Goal: Transaction & Acquisition: Purchase product/service

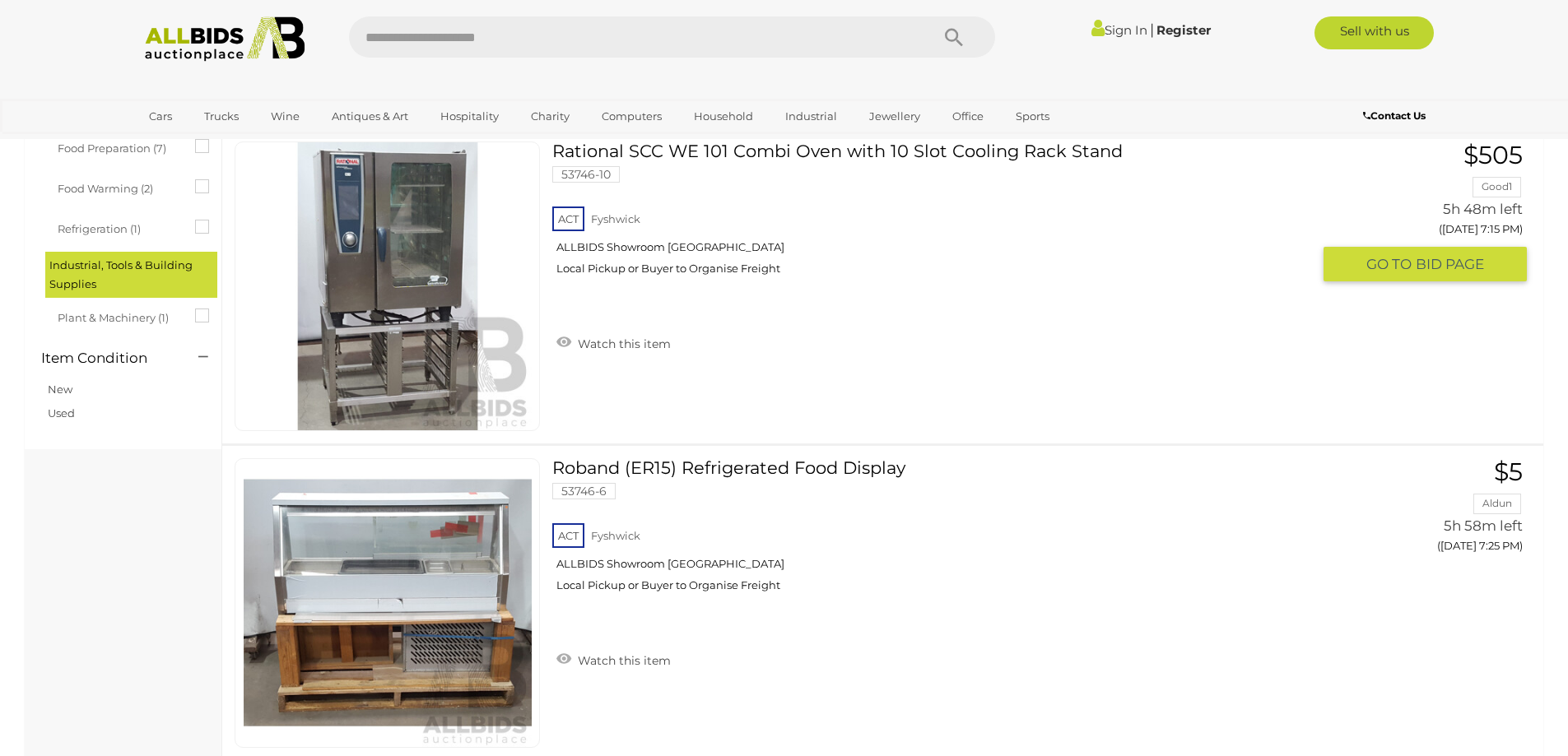
scroll to position [329, 0]
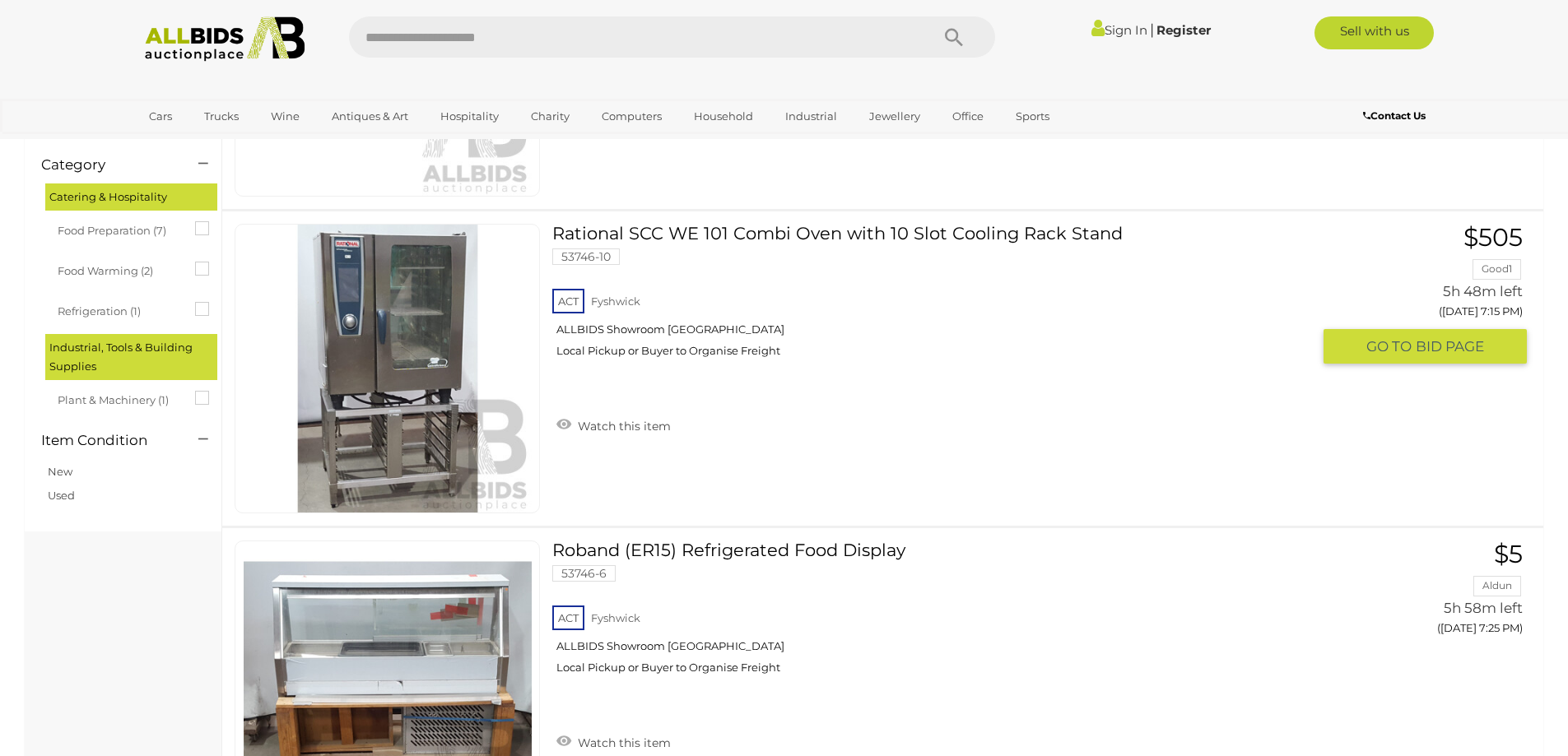
click at [369, 320] on link at bounding box center [387, 368] width 306 height 290
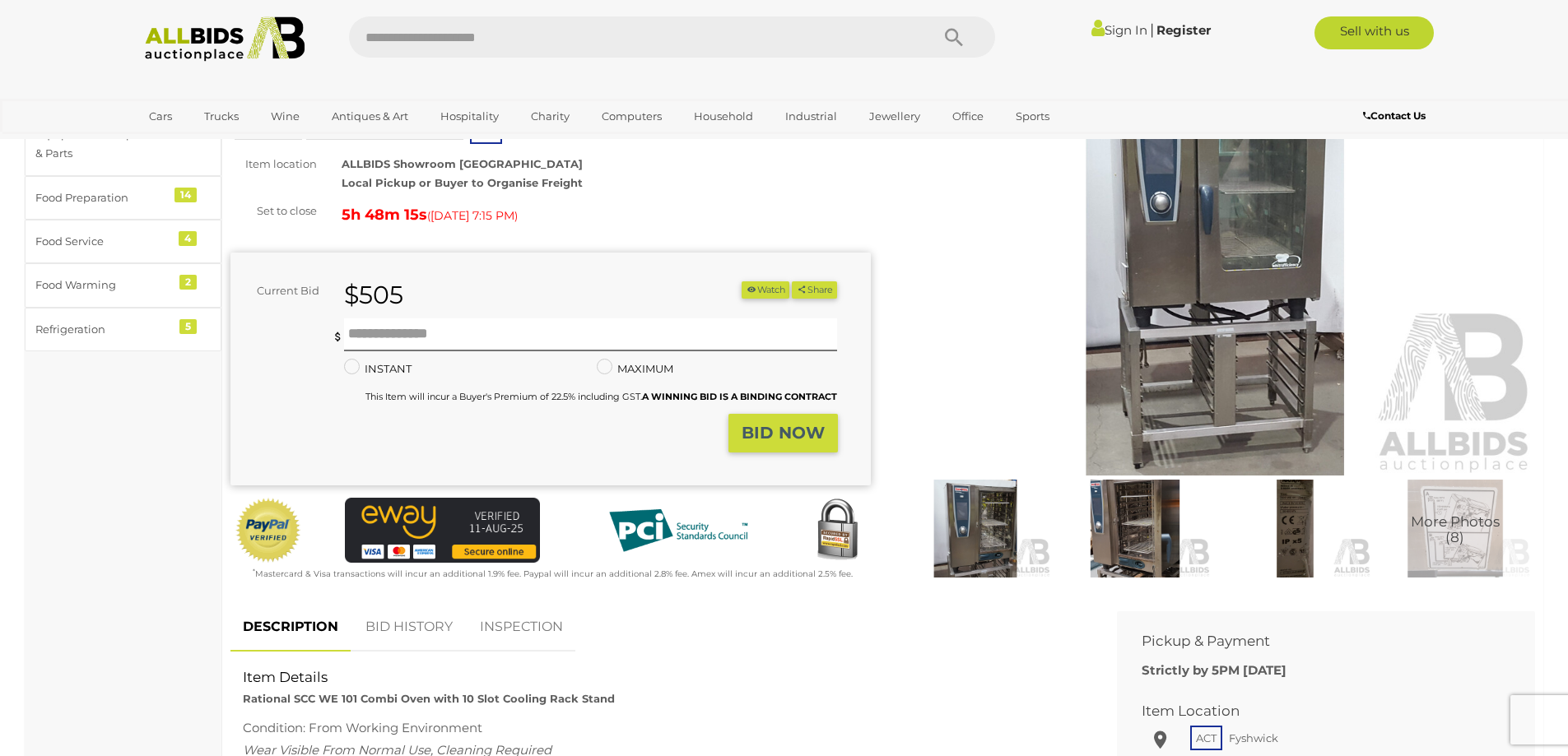
scroll to position [164, 0]
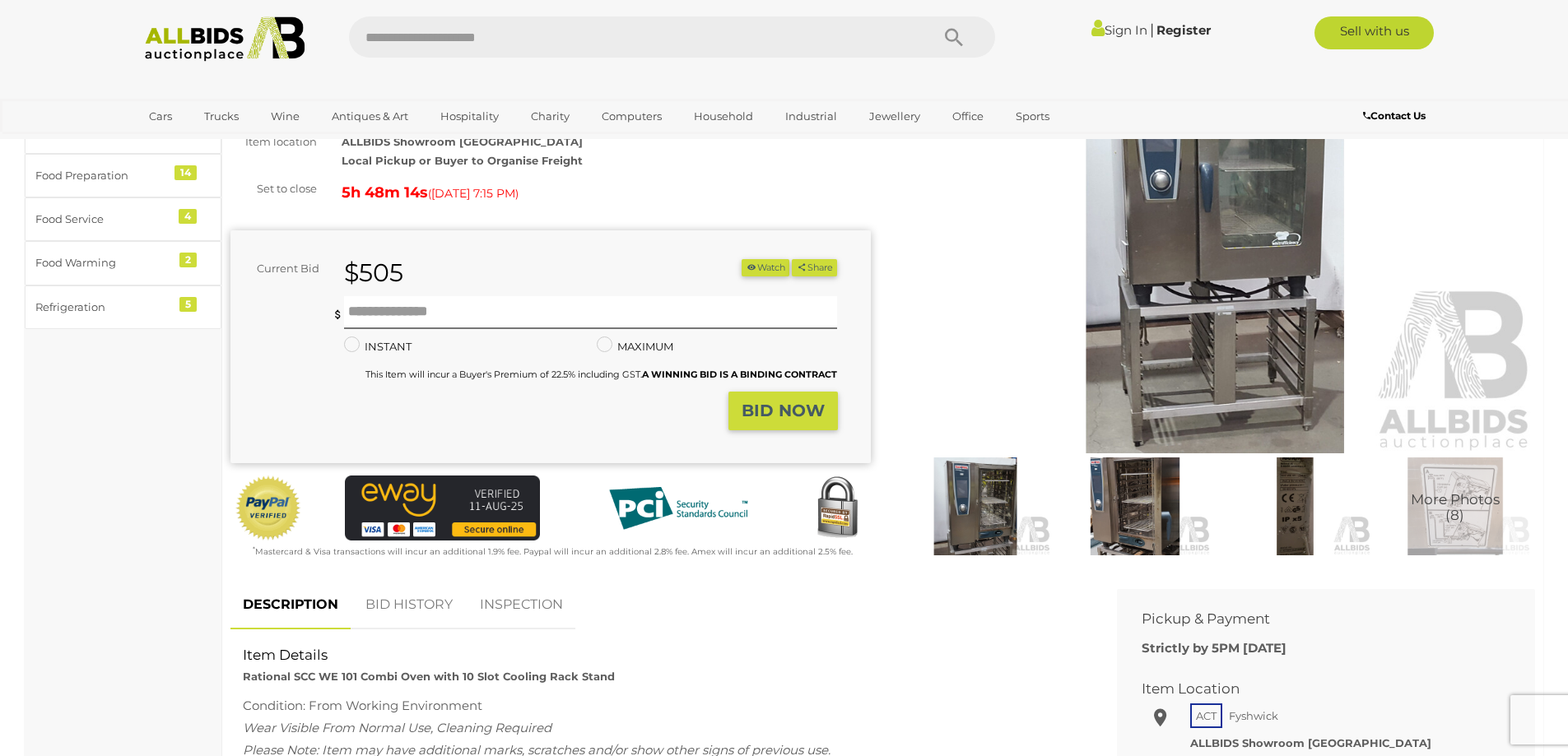
click at [1232, 358] on img at bounding box center [1216, 247] width 640 height 412
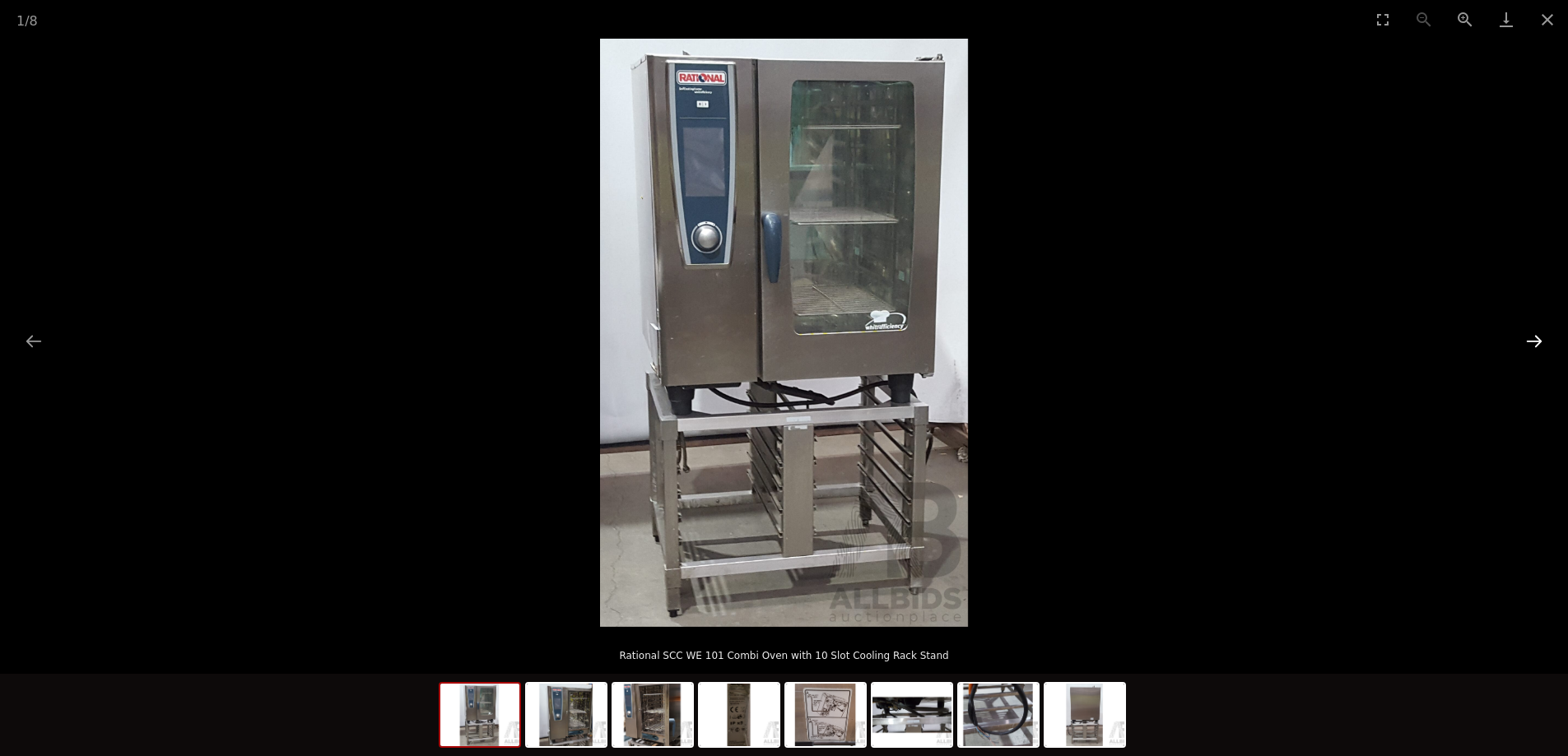
click at [1534, 339] on button "Next slide" at bounding box center [1534, 341] width 35 height 32
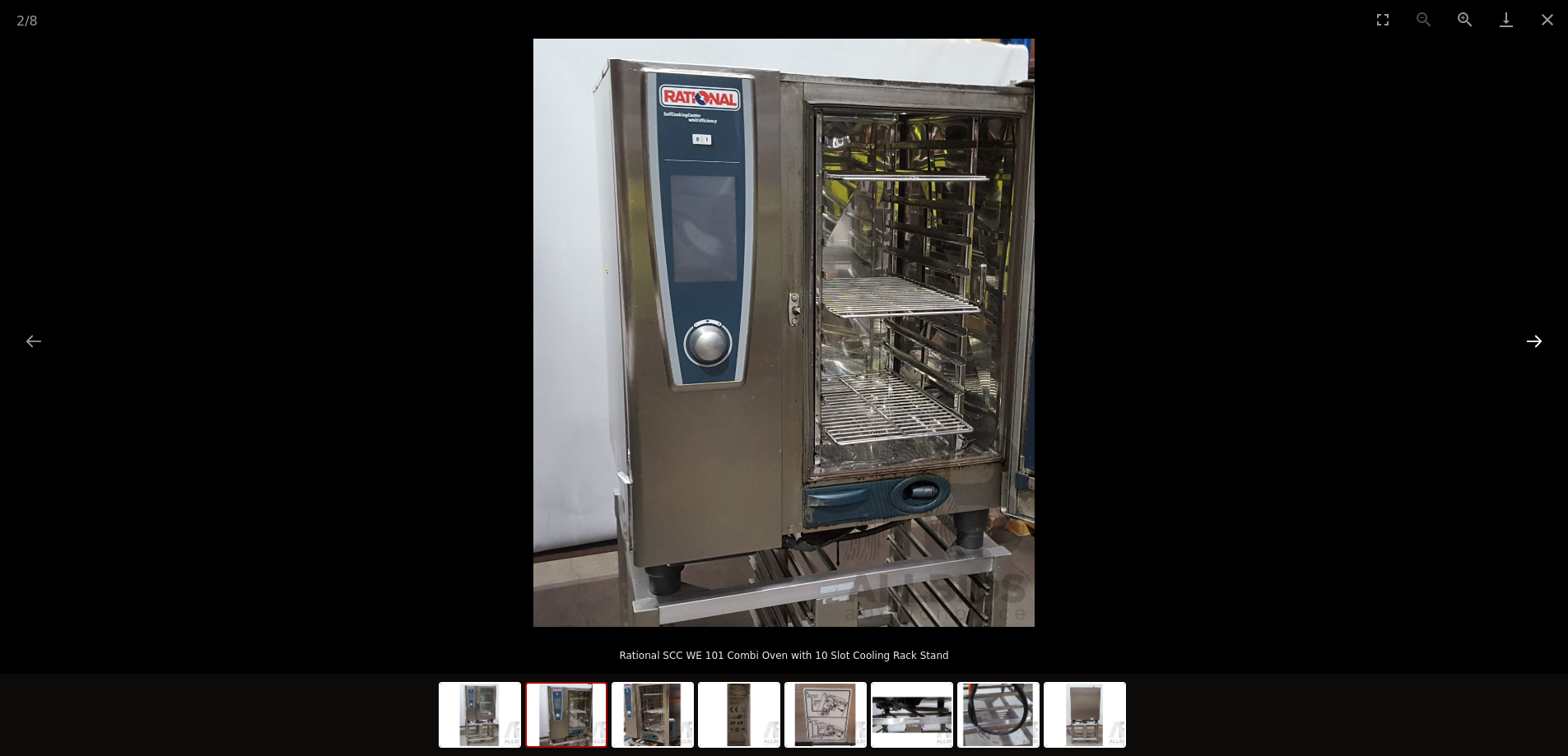
click at [1534, 339] on button "Next slide" at bounding box center [1534, 341] width 35 height 32
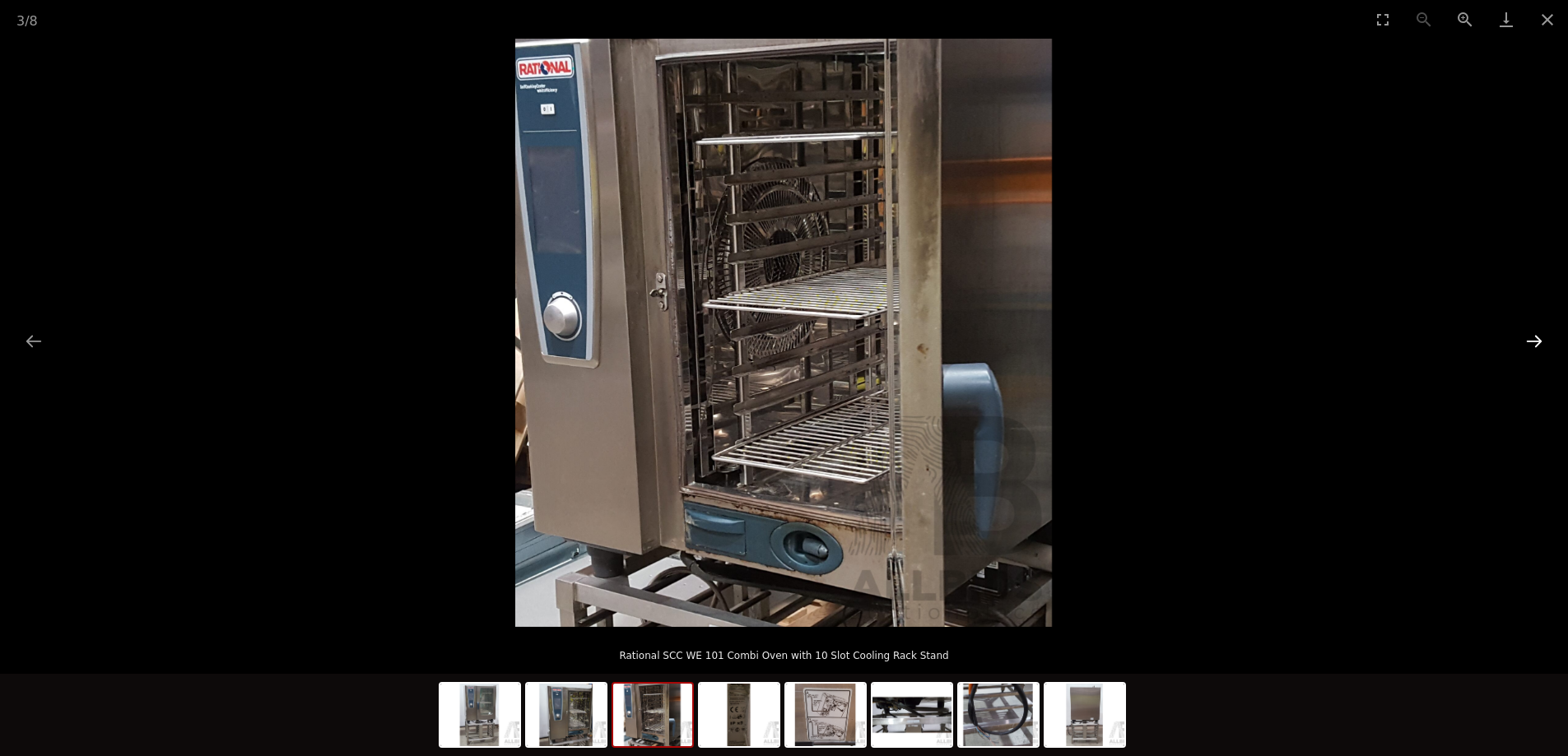
click at [1534, 339] on button "Next slide" at bounding box center [1534, 341] width 35 height 32
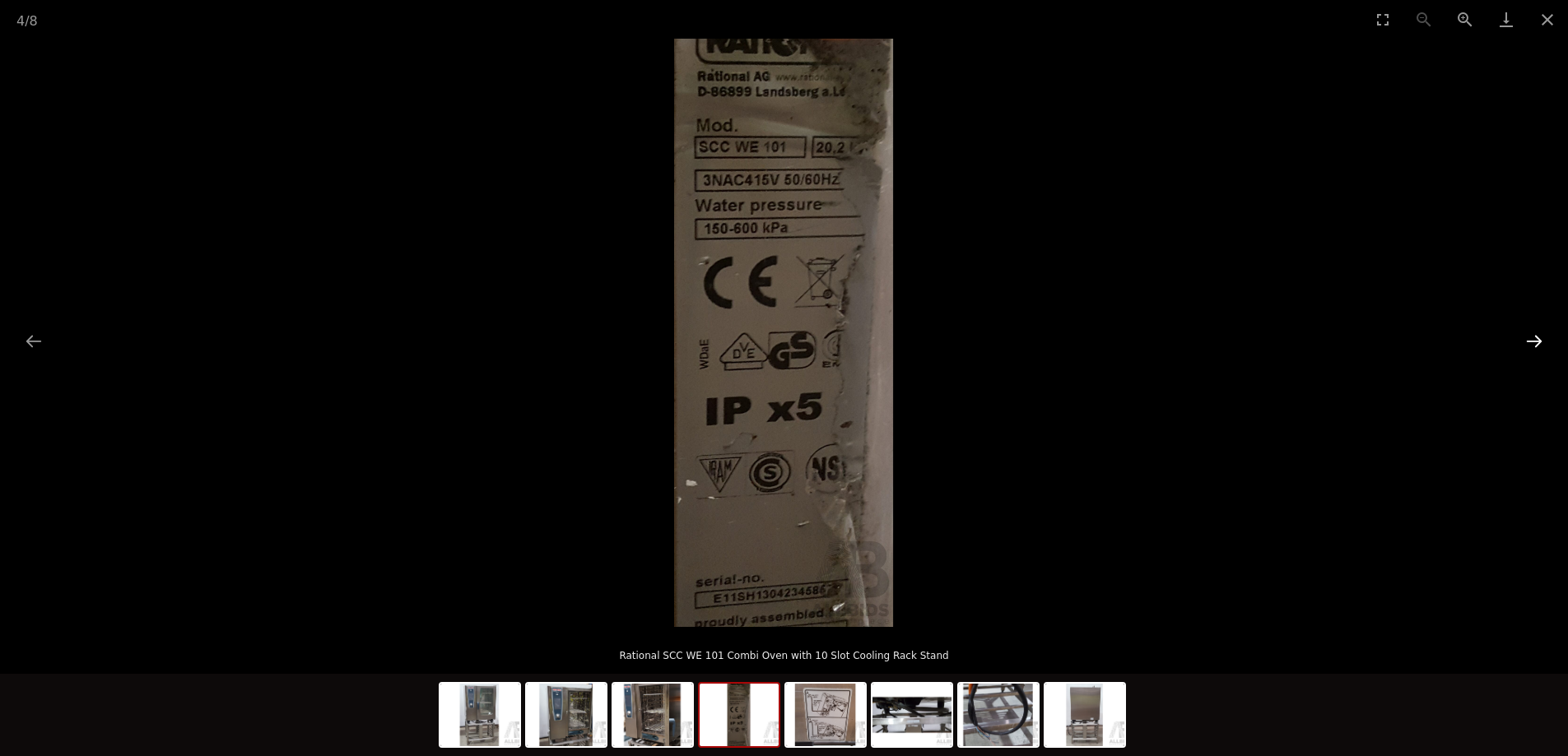
click at [1534, 339] on button "Next slide" at bounding box center [1534, 341] width 35 height 32
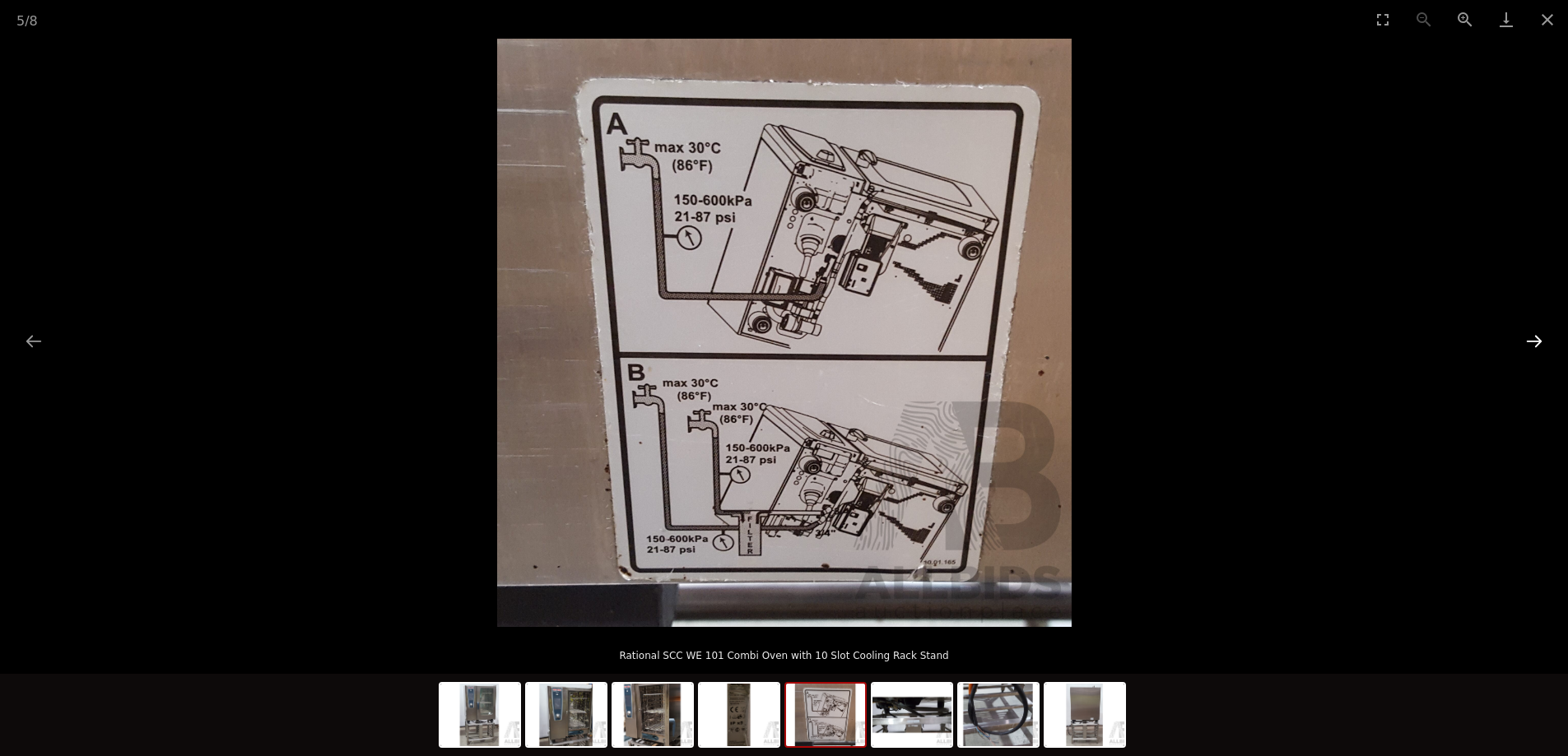
click at [1534, 339] on button "Next slide" at bounding box center [1534, 341] width 35 height 32
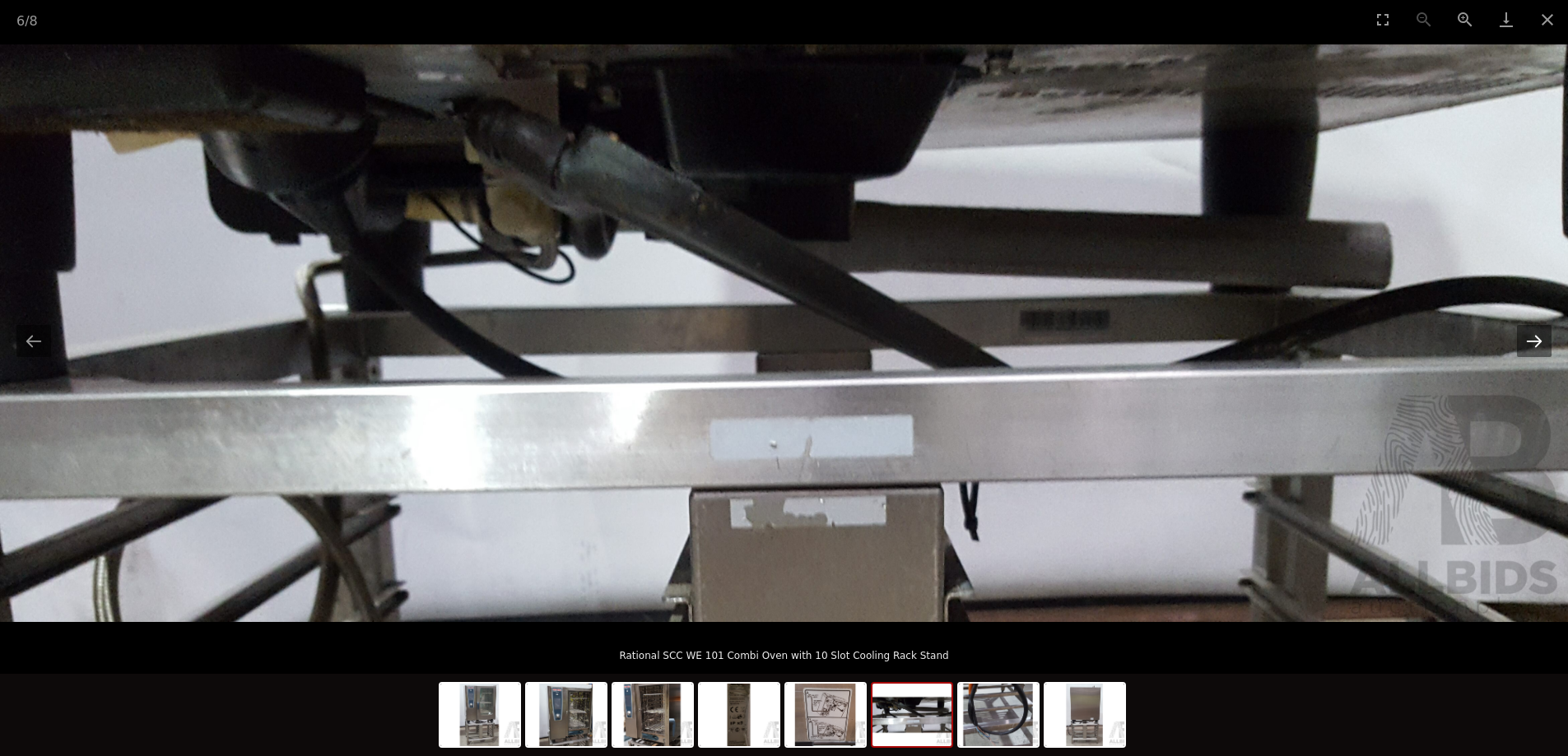
click at [1534, 339] on button "Next slide" at bounding box center [1534, 341] width 35 height 32
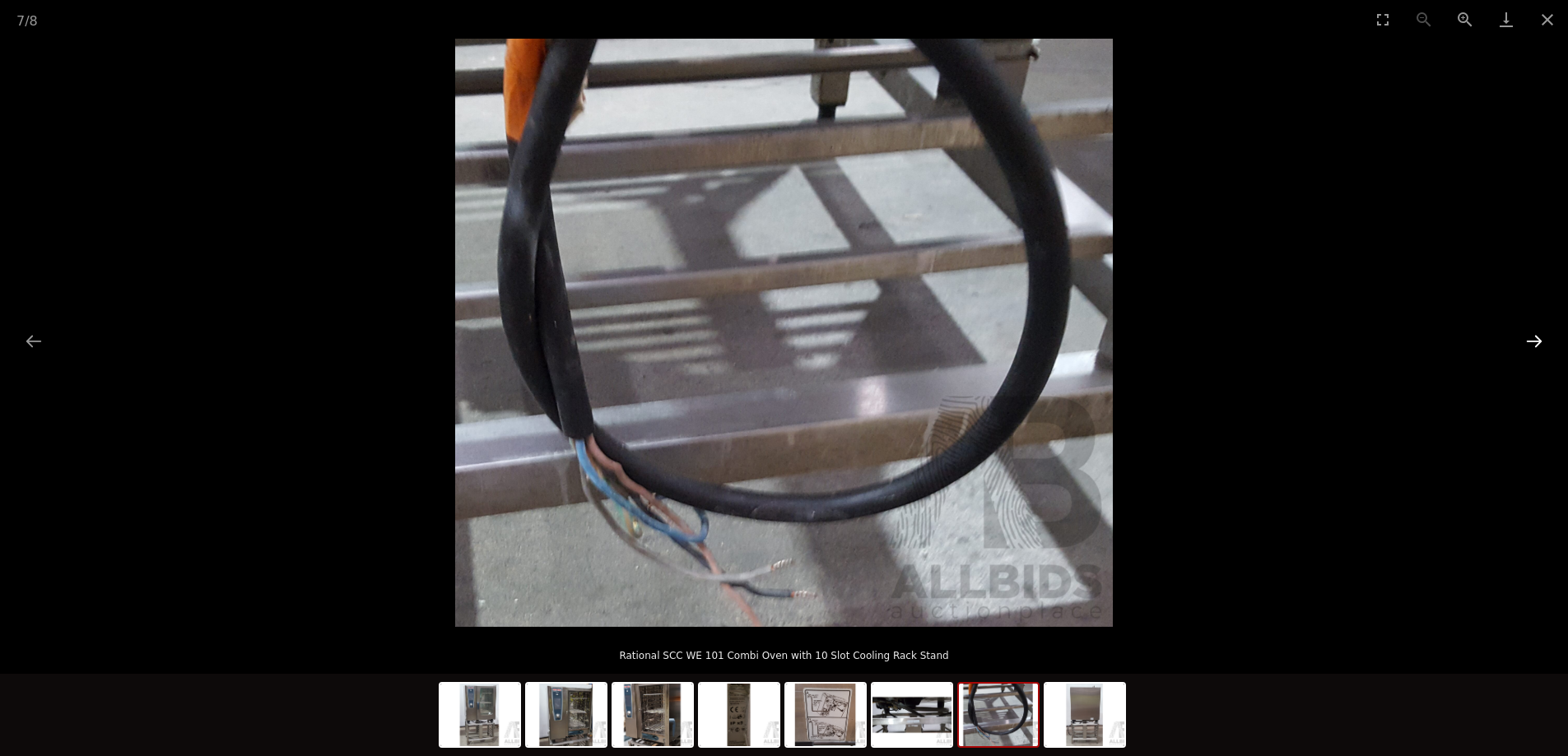
click at [1534, 339] on button "Next slide" at bounding box center [1534, 341] width 35 height 32
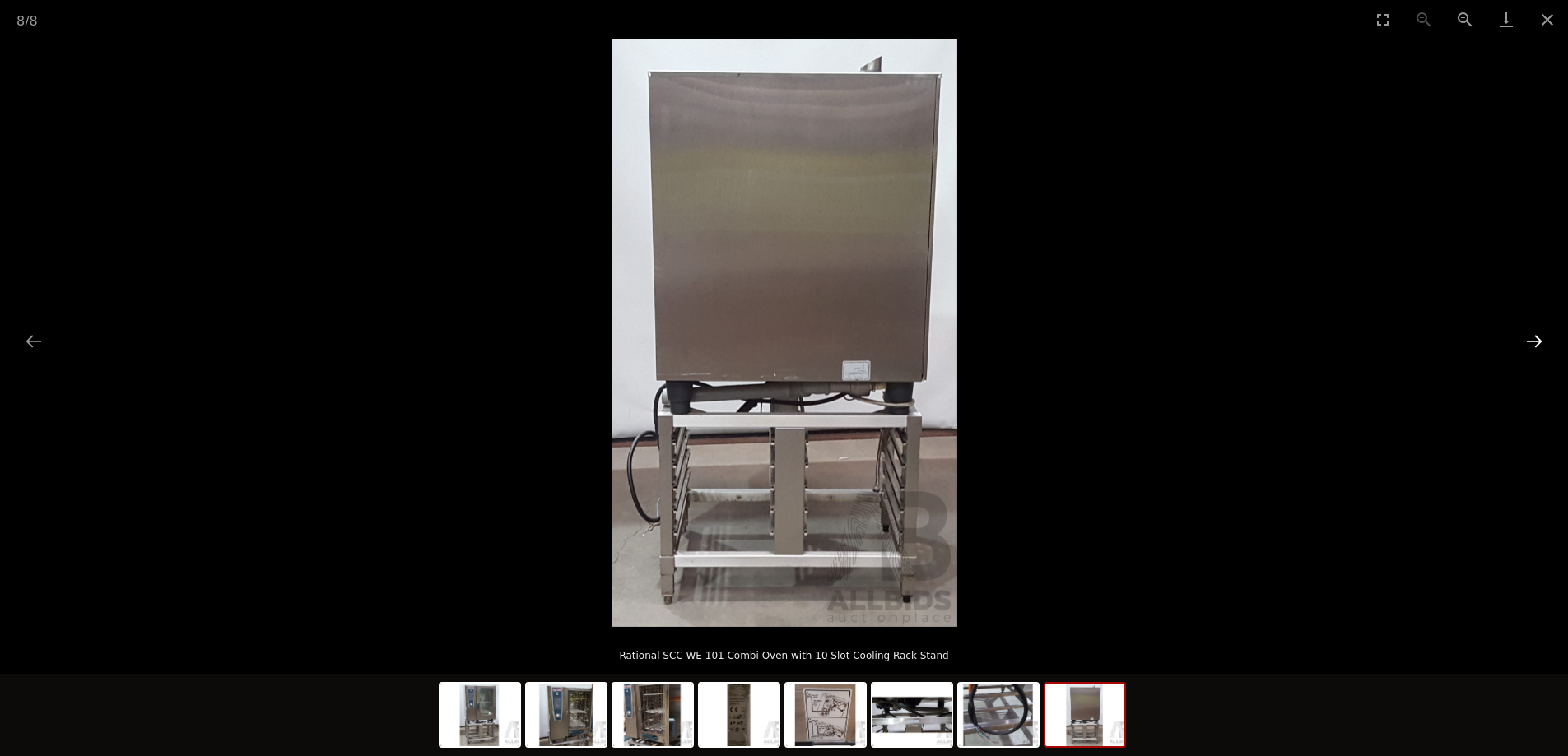
click at [1534, 339] on button "Next slide" at bounding box center [1534, 341] width 35 height 32
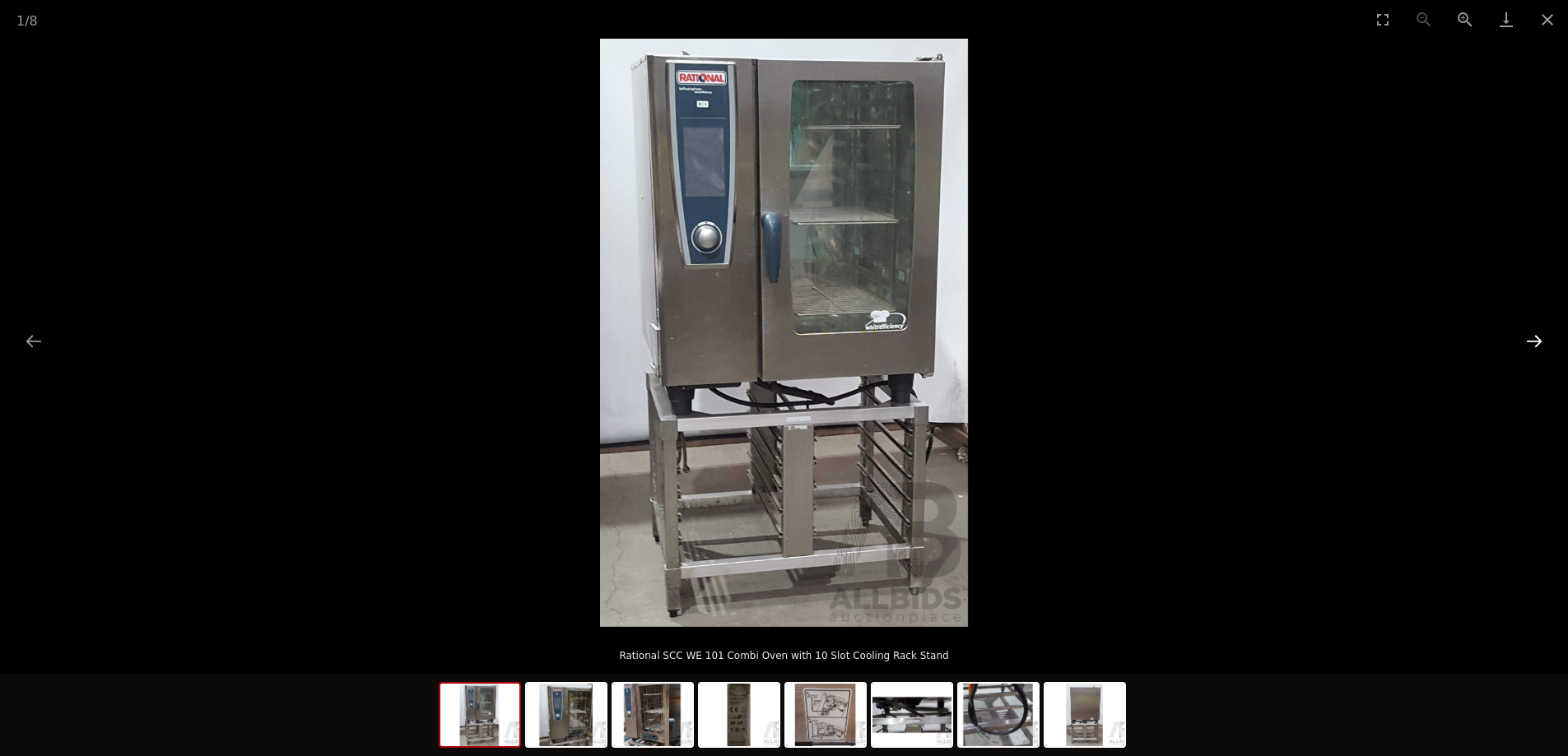
click at [1534, 339] on button "Next slide" at bounding box center [1534, 341] width 35 height 32
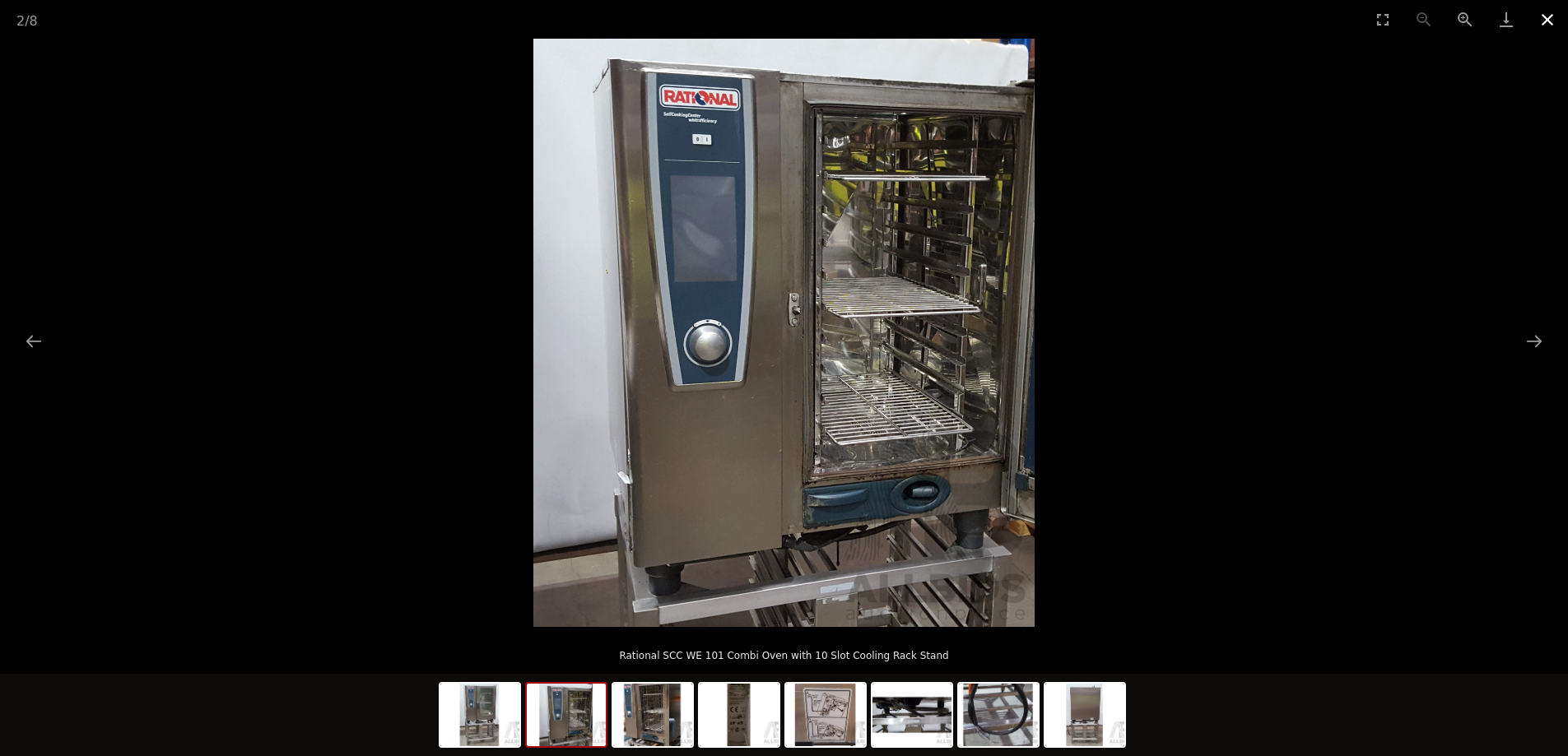
click at [1544, 21] on button "Close gallery" at bounding box center [1547, 19] width 41 height 38
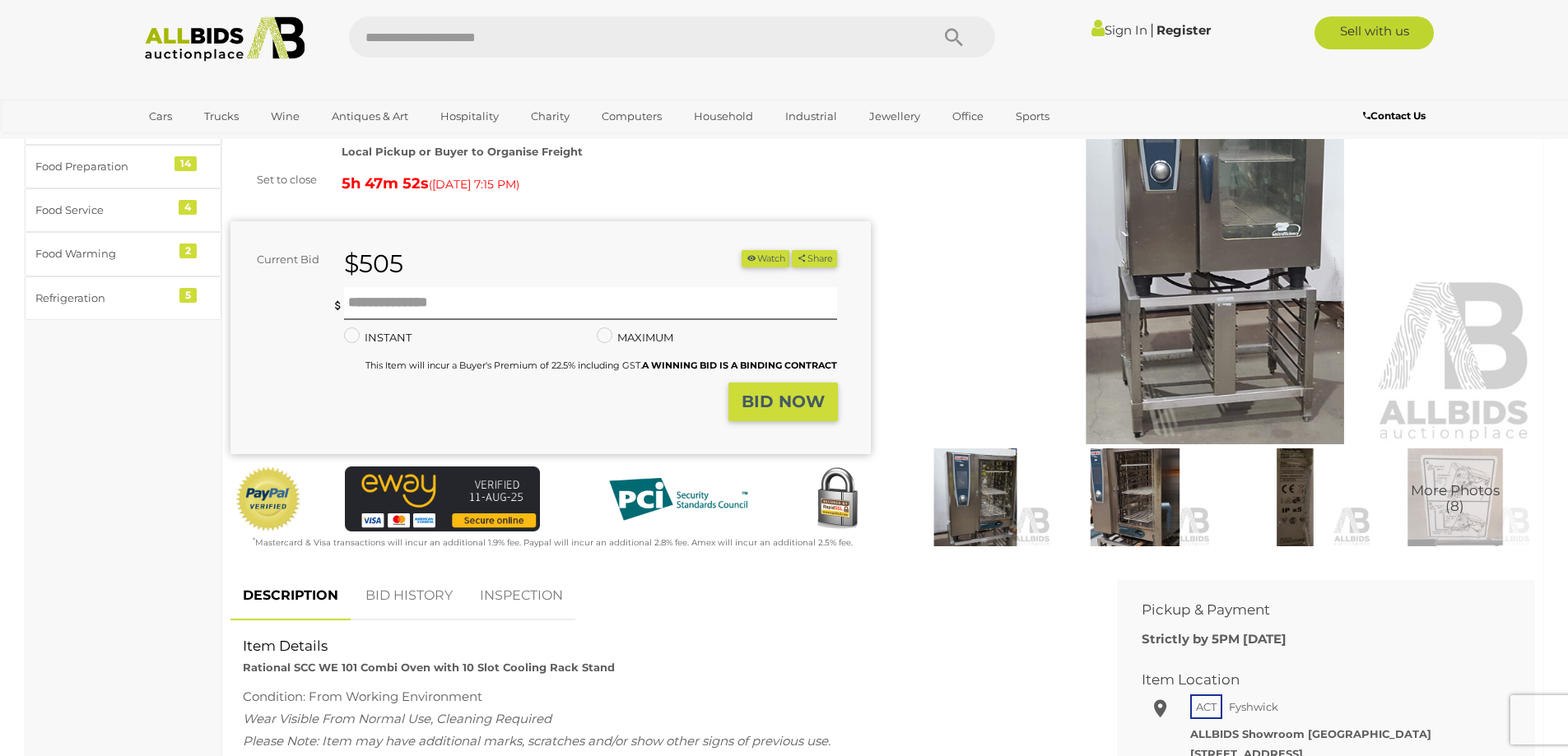
scroll to position [164, 0]
